Goal: Task Accomplishment & Management: Use online tool/utility

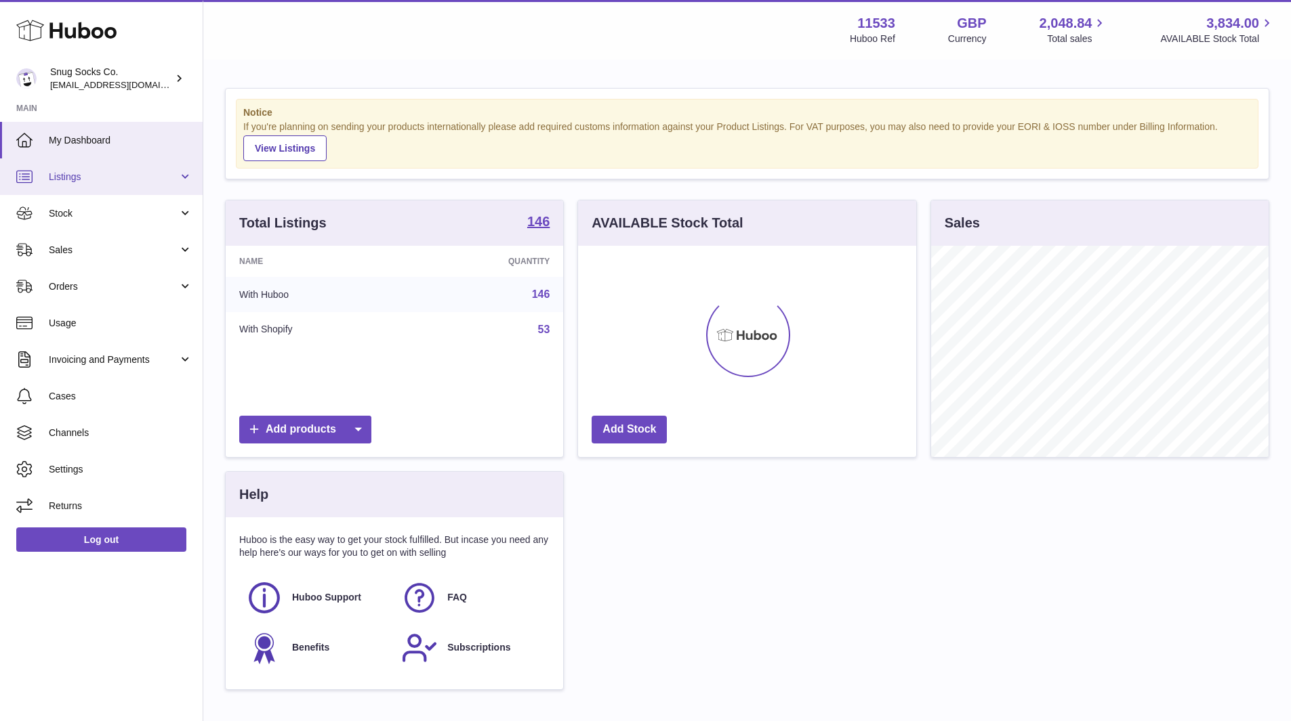
scroll to position [211, 338]
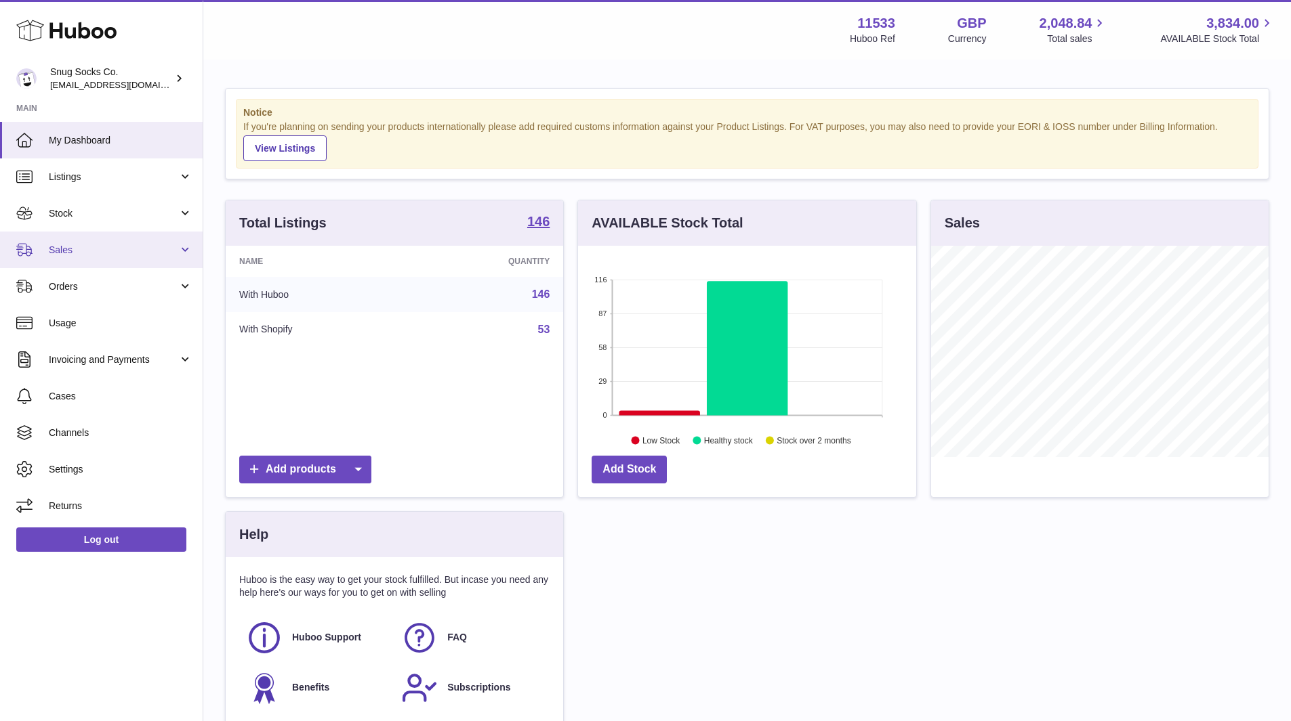
click at [92, 251] on span "Sales" at bounding box center [113, 250] width 129 height 13
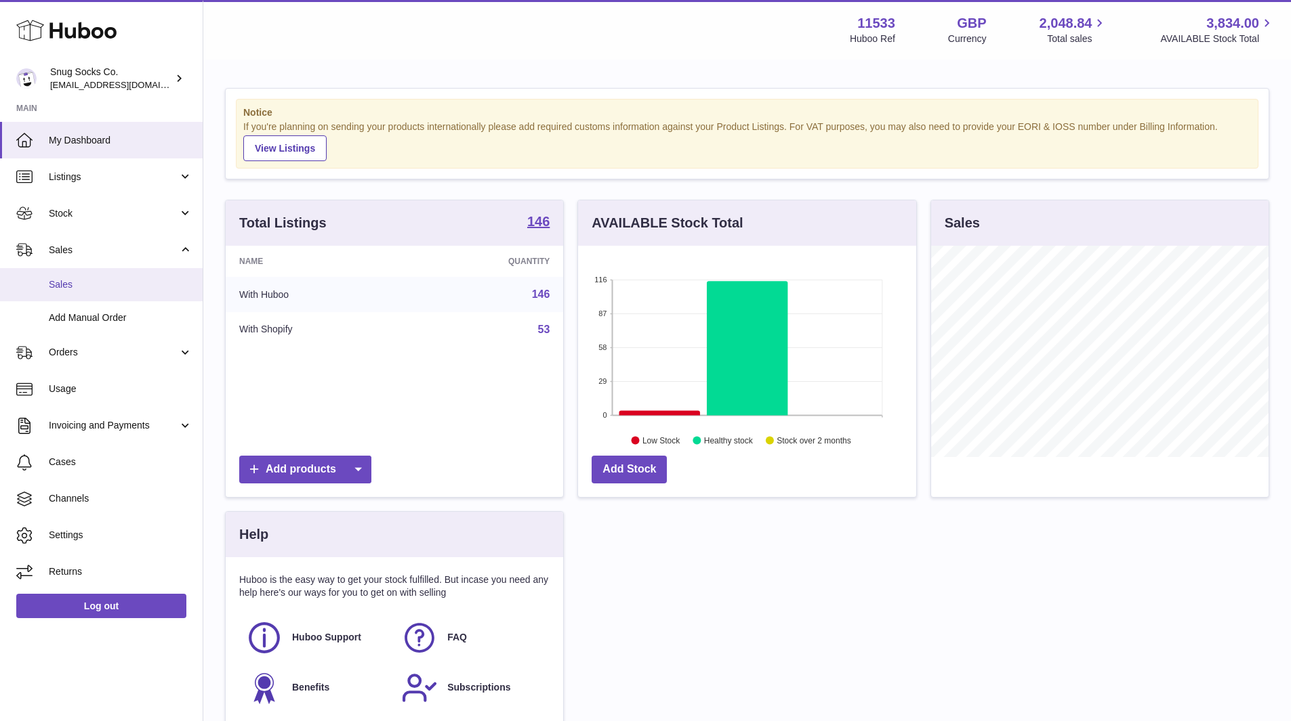
click at [95, 282] on span "Sales" at bounding box center [121, 284] width 144 height 13
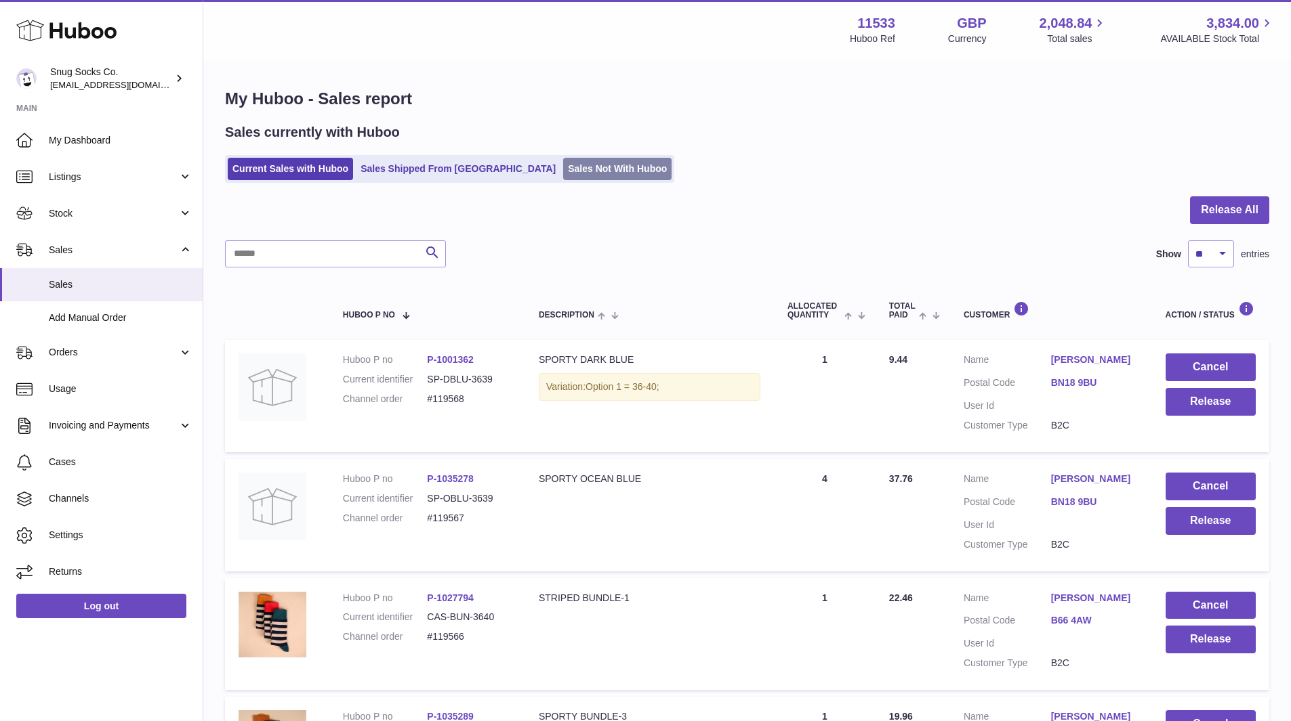
click at [563, 173] on link "Sales Not With Huboo" at bounding box center [617, 169] width 108 height 22
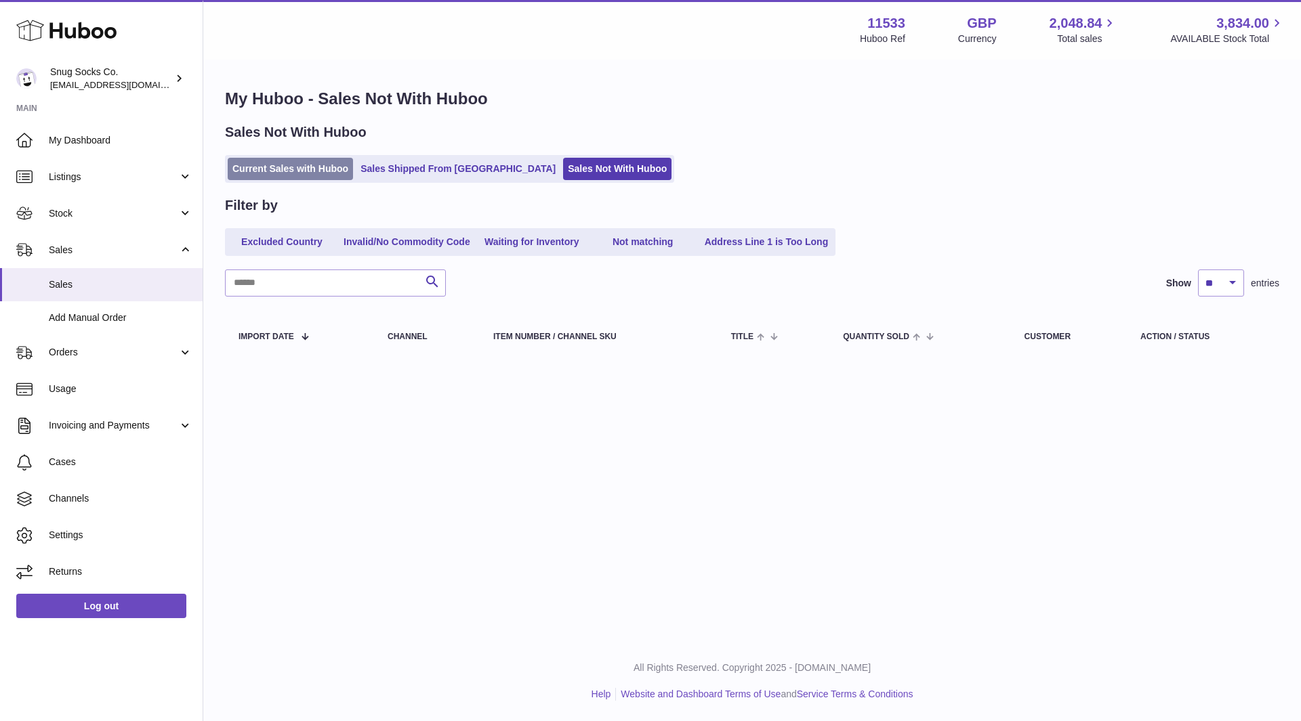
click at [293, 175] on link "Current Sales with Huboo" at bounding box center [290, 169] width 125 height 22
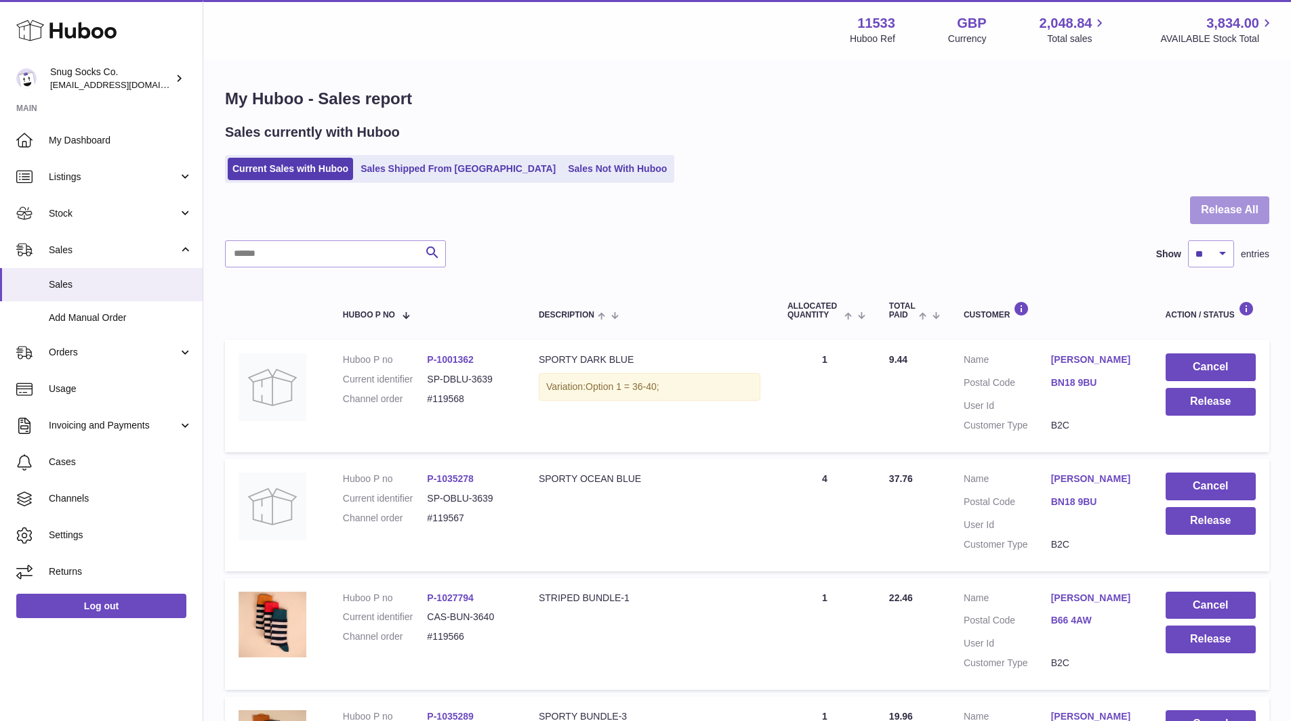
click at [1218, 213] on button "Release All" at bounding box center [1229, 210] width 79 height 28
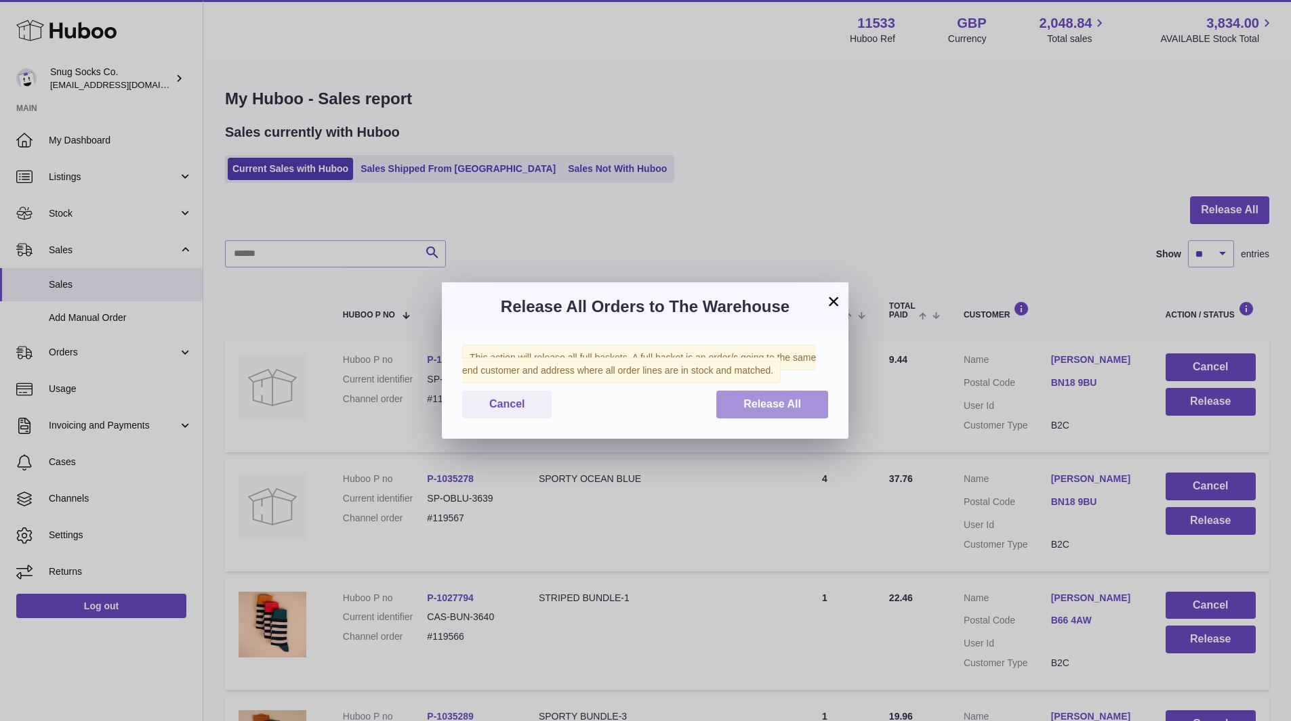
click at [779, 401] on span "Release All" at bounding box center [772, 404] width 58 height 12
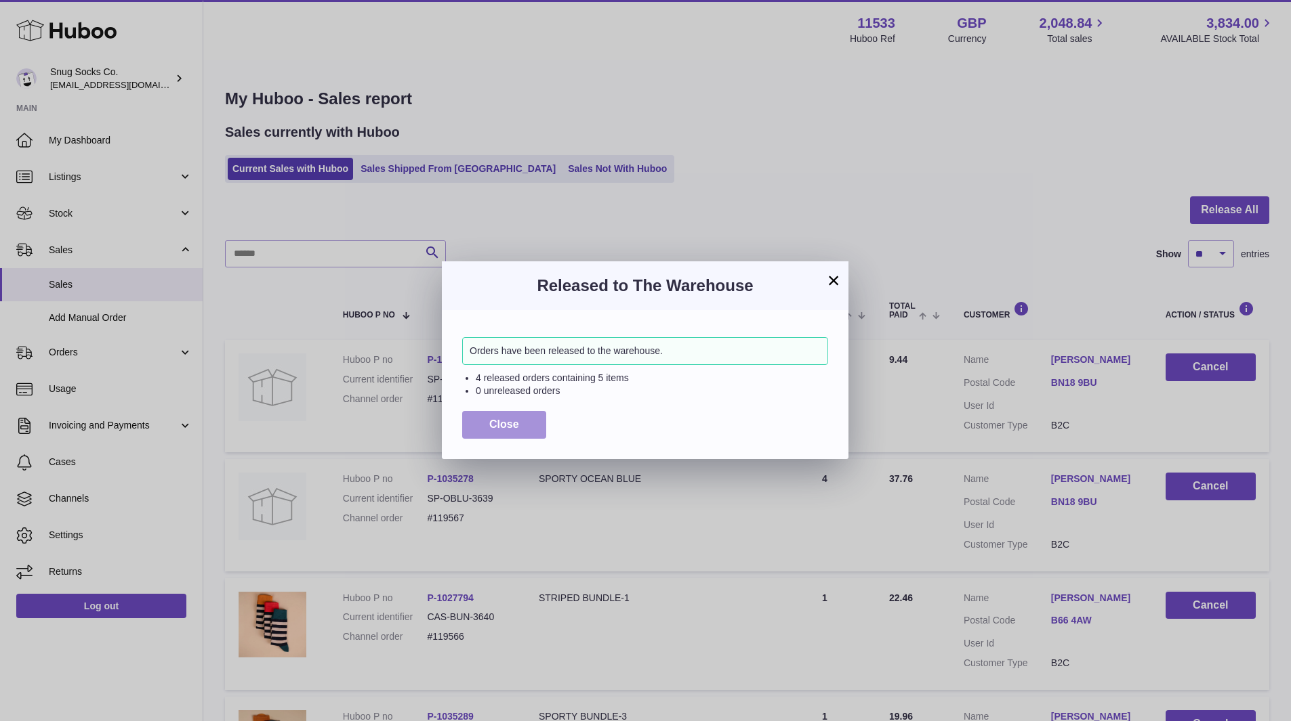
click at [527, 419] on button "Close" at bounding box center [504, 425] width 84 height 28
